Goal: Task Accomplishment & Management: Complete application form

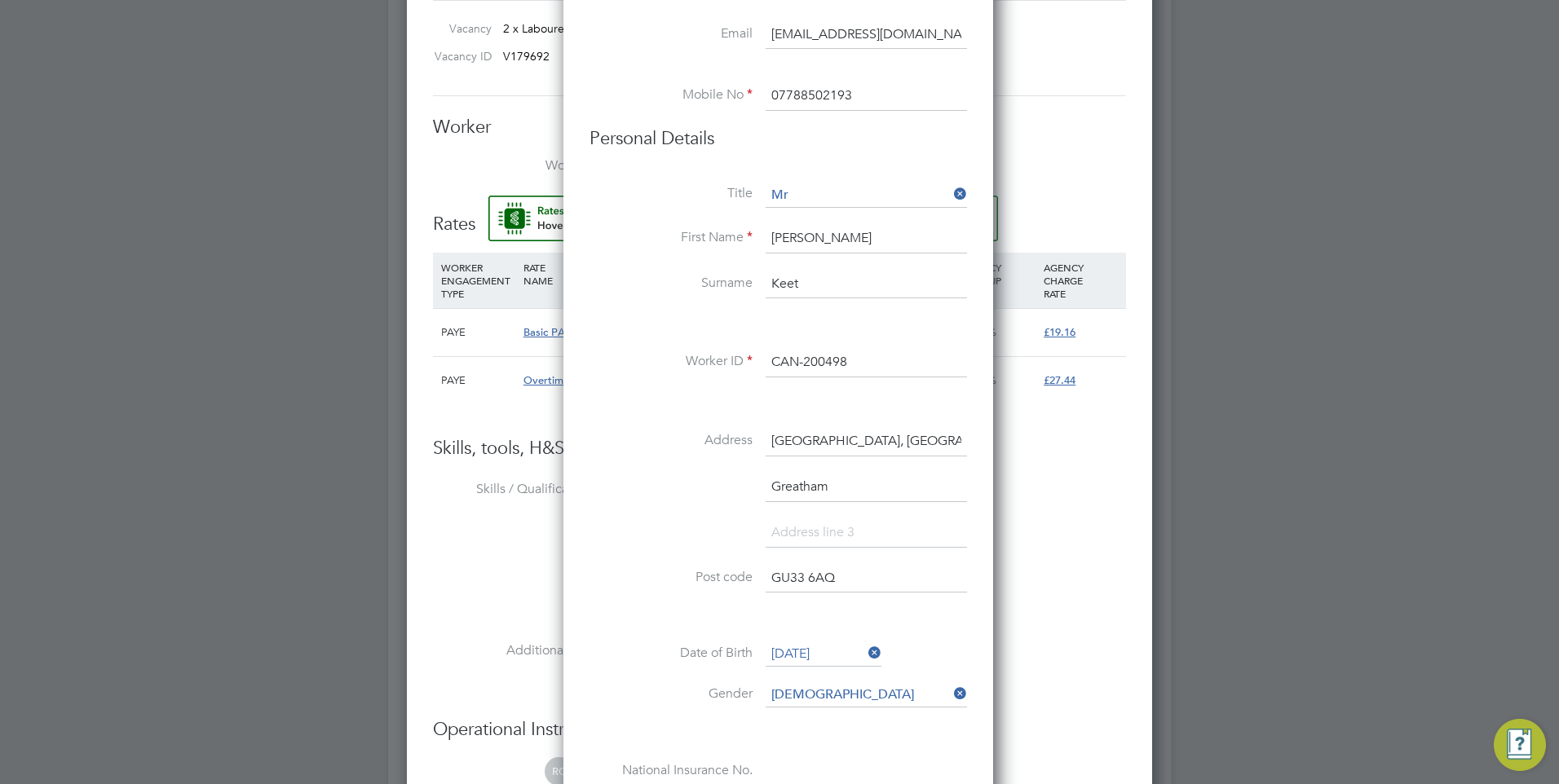
scroll to position [889, 0]
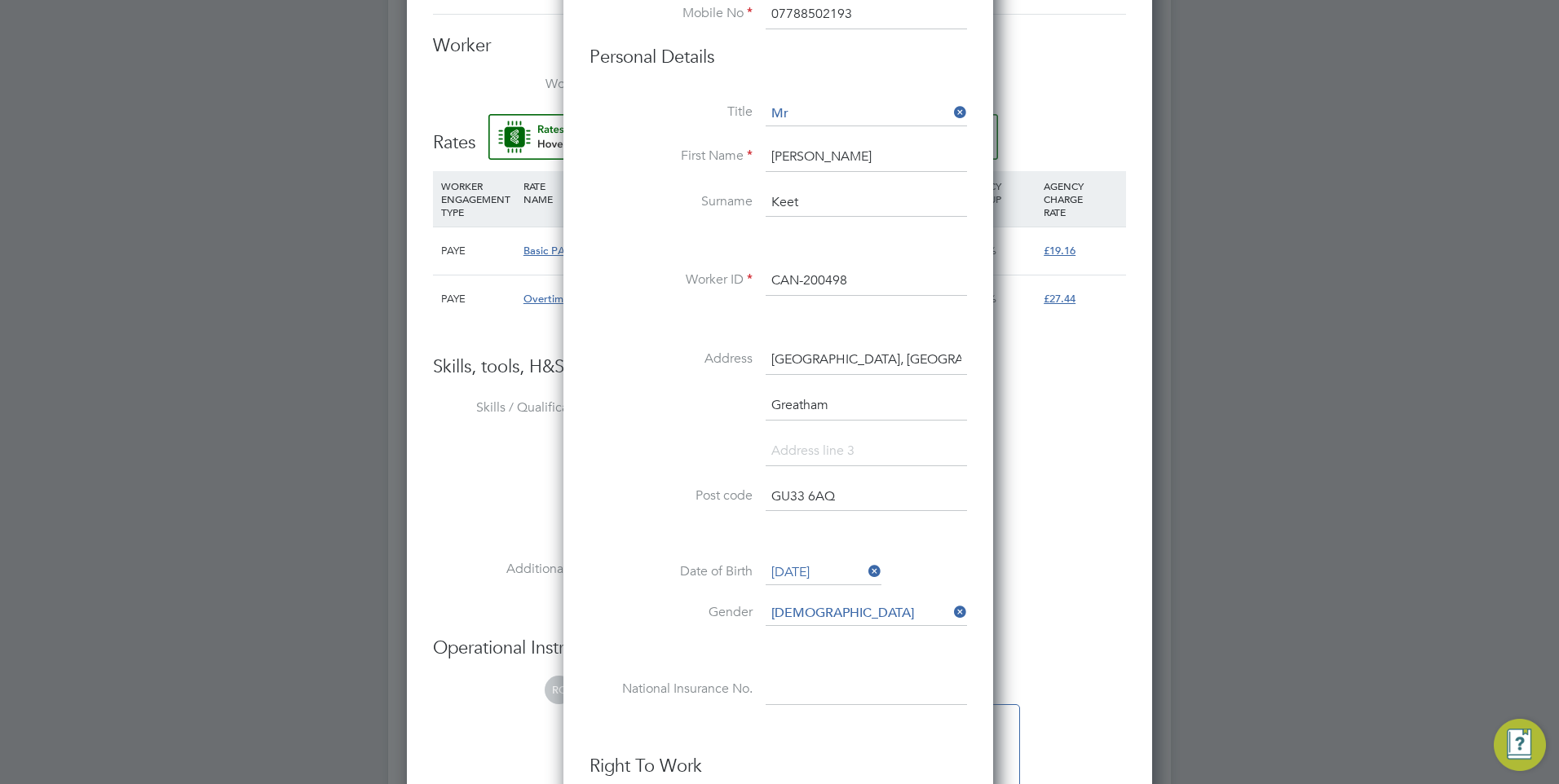
click at [861, 677] on input at bounding box center [866, 690] width 202 height 29
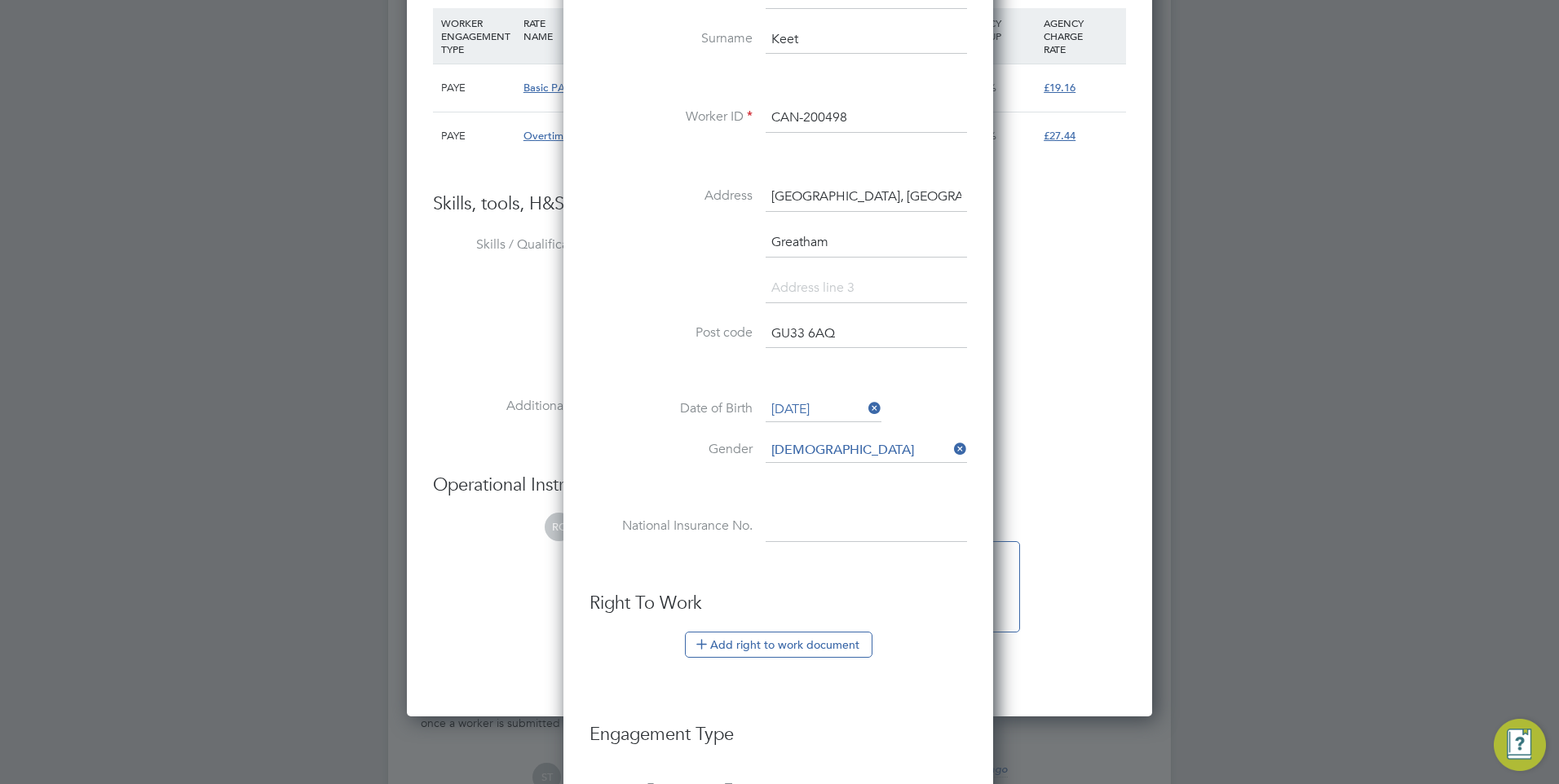
scroll to position [1134, 0]
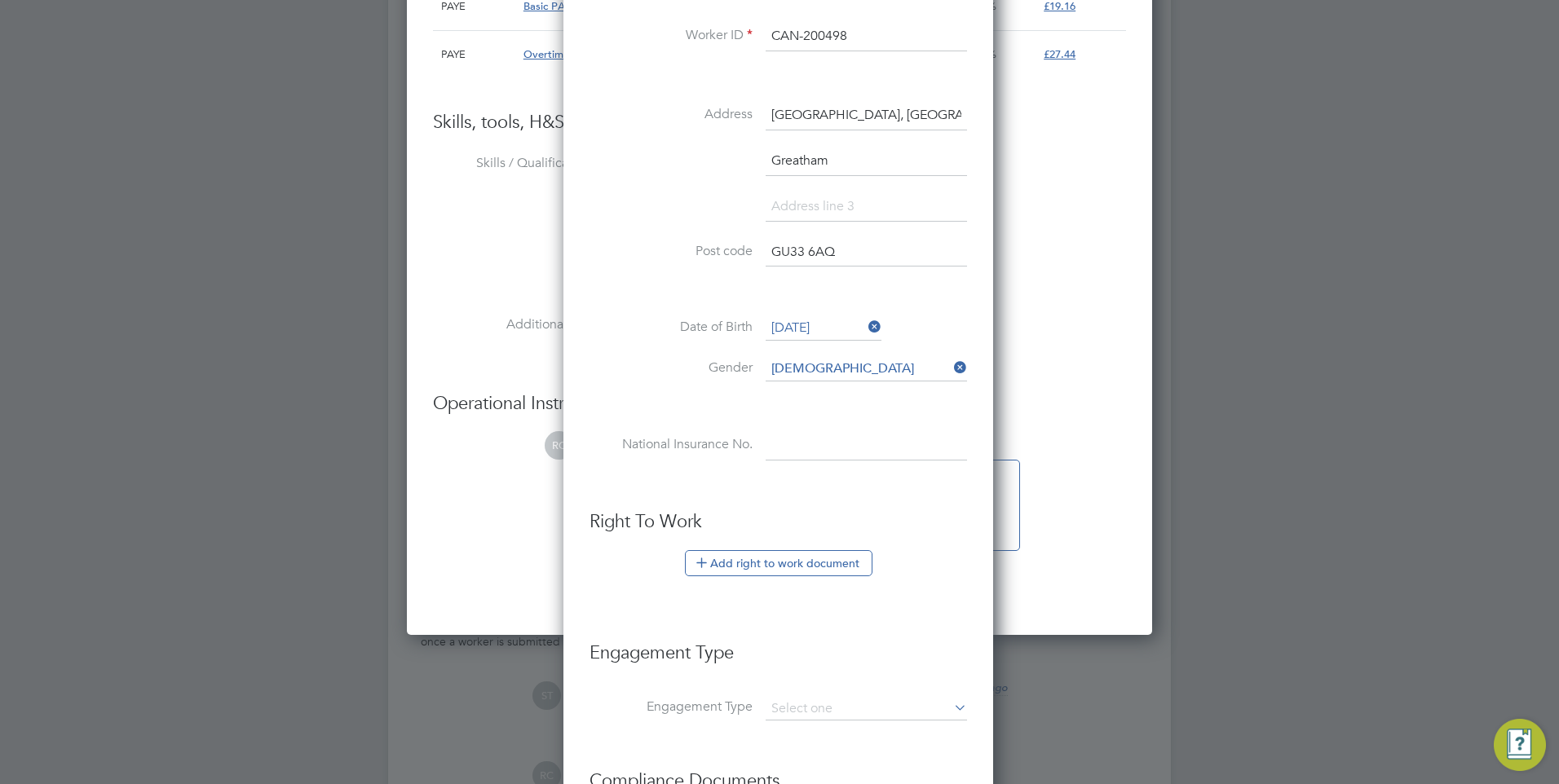
click at [1249, 252] on div at bounding box center [780, 392] width 1559 height 784
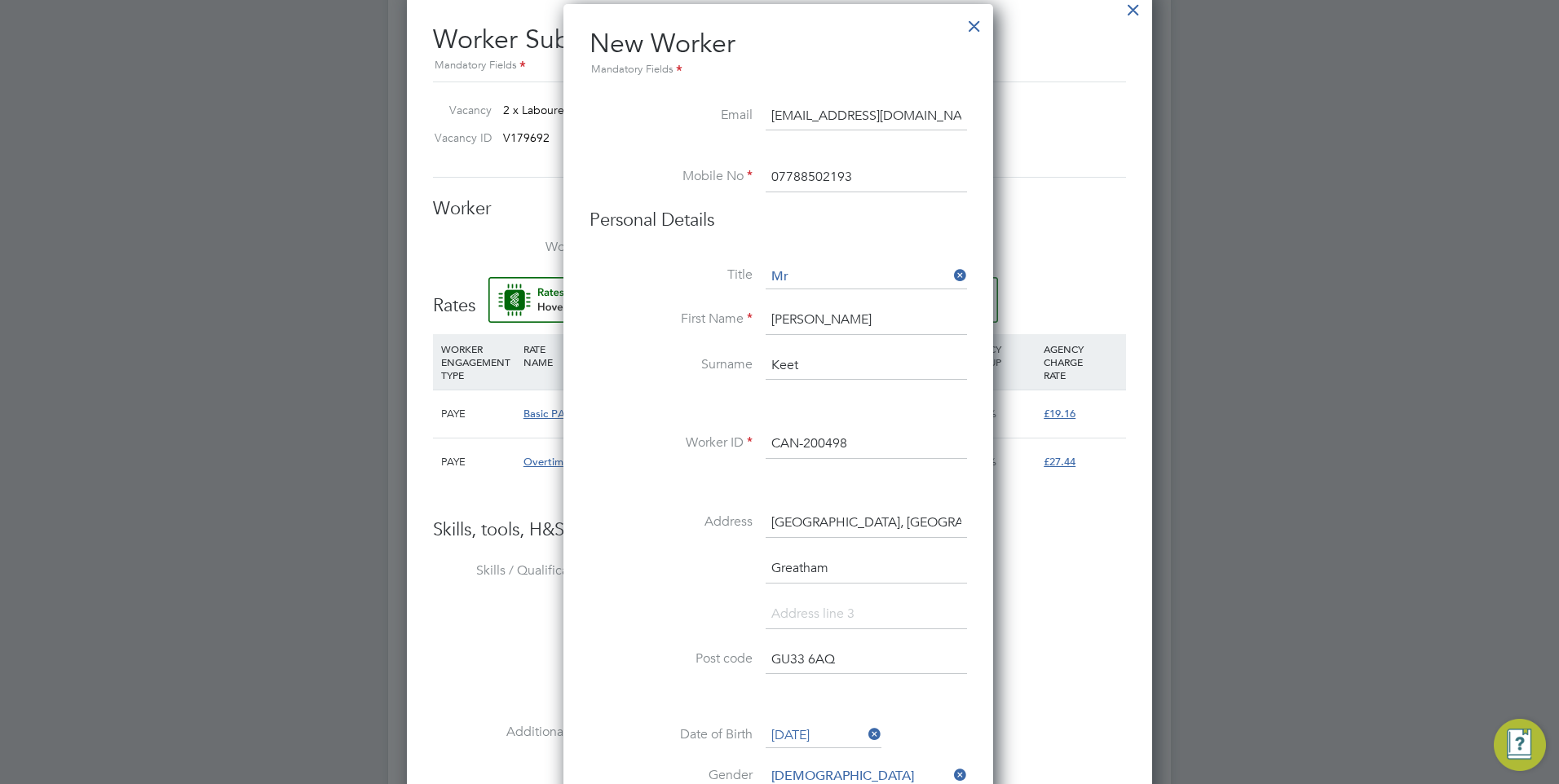
click at [978, 35] on div at bounding box center [974, 21] width 29 height 29
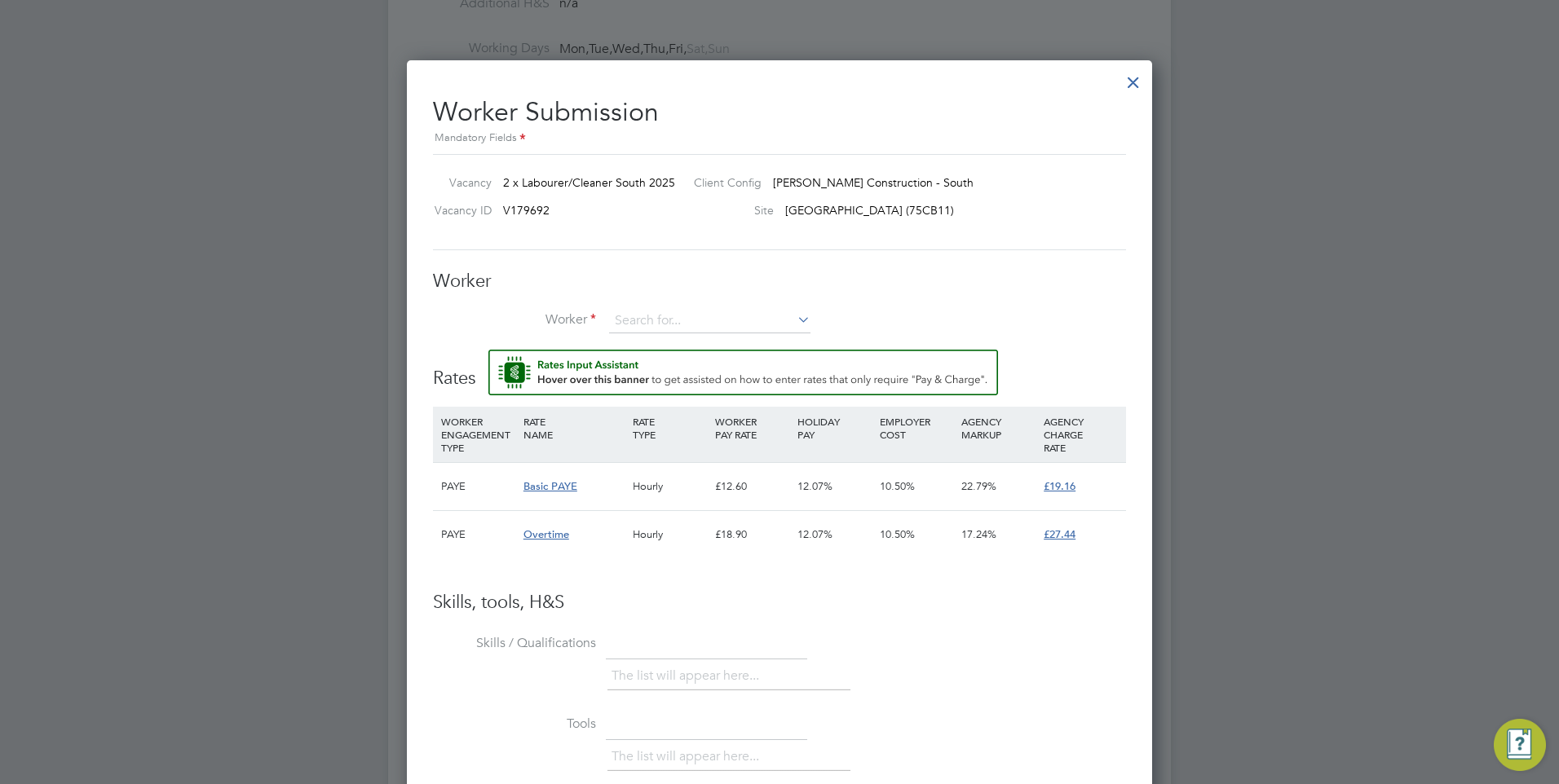
scroll to position [652, 0]
click at [1133, 82] on div at bounding box center [1133, 79] width 29 height 29
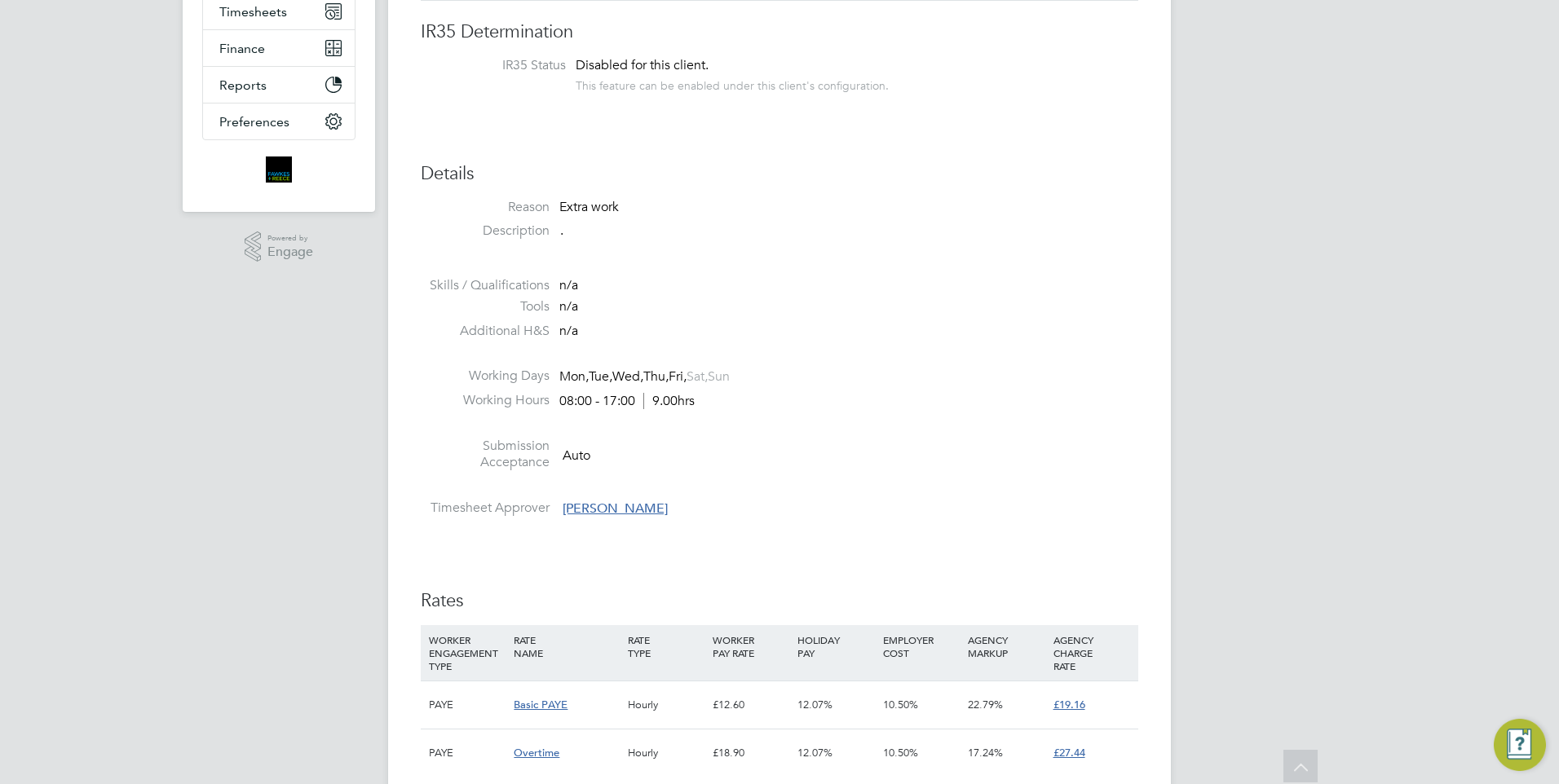
scroll to position [0, 0]
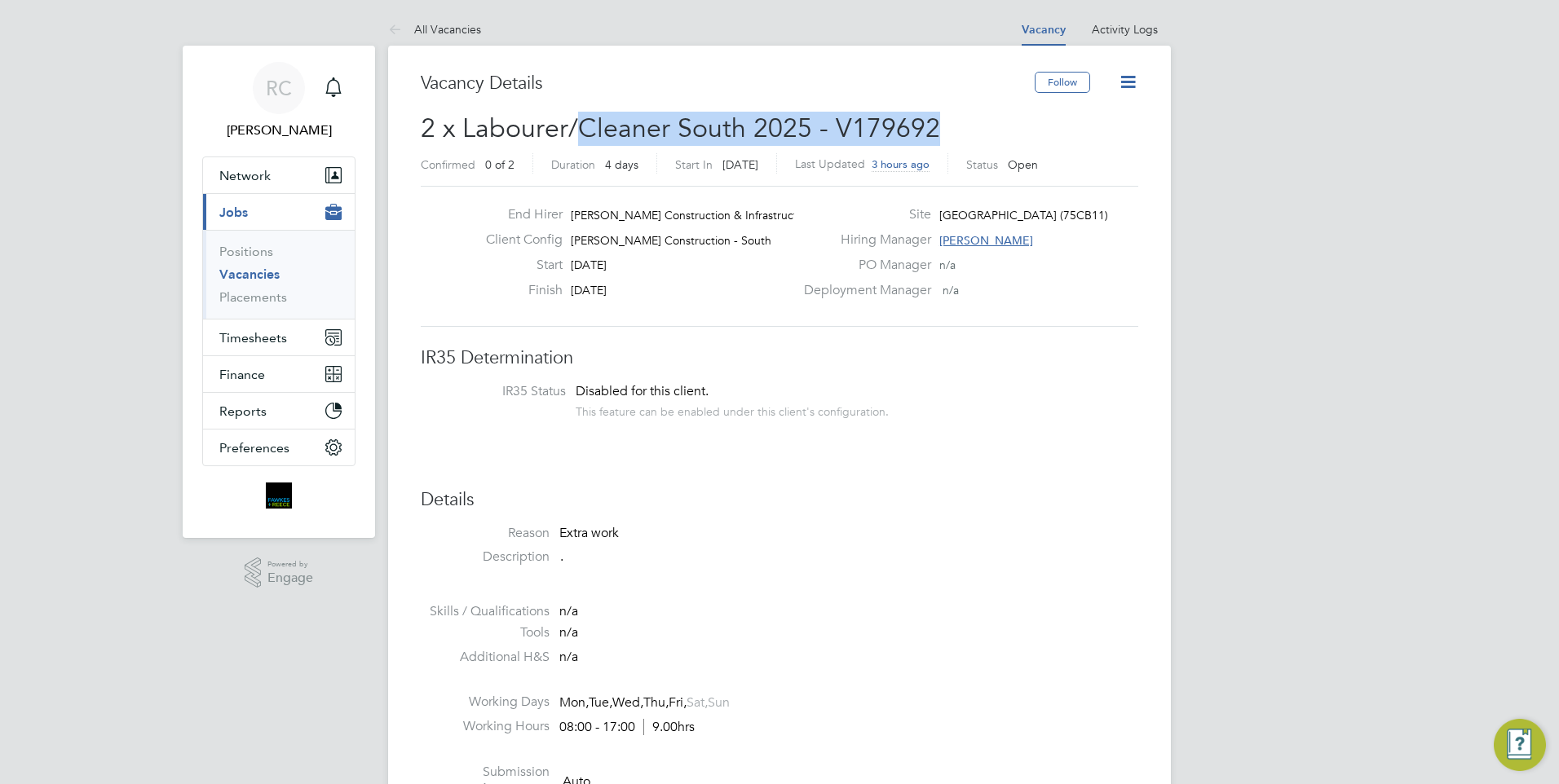
drag, startPoint x: 938, startPoint y: 116, endPoint x: 441, endPoint y: 104, distance: 497.1
click at [689, 351] on h3 "IR35 Determination" at bounding box center [780, 357] width 718 height 23
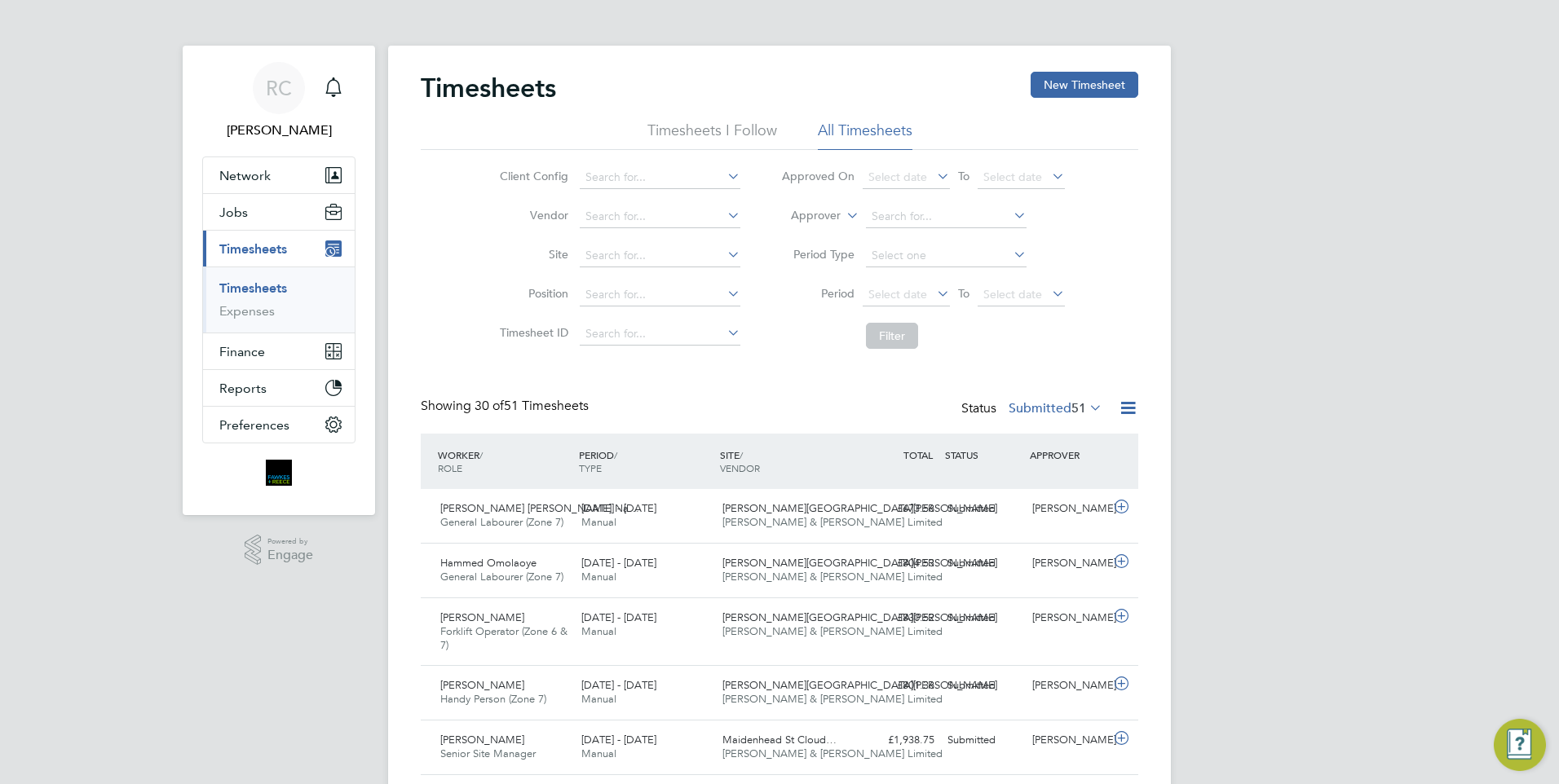
click at [204, 231] on button "Current page: Timesheets" at bounding box center [279, 248] width 152 height 35
